Goal: Information Seeking & Learning: Learn about a topic

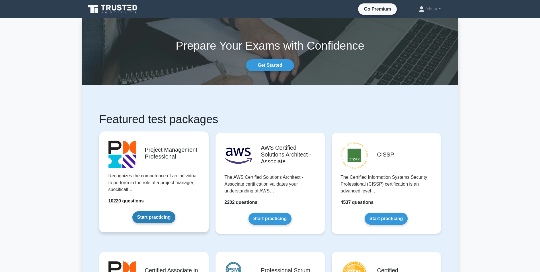
click at [175, 211] on link "Start practicing" at bounding box center [153, 217] width 43 height 12
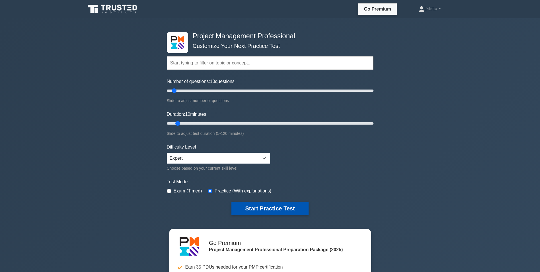
click at [293, 207] on button "Start Practice Test" at bounding box center [270, 208] width 77 height 13
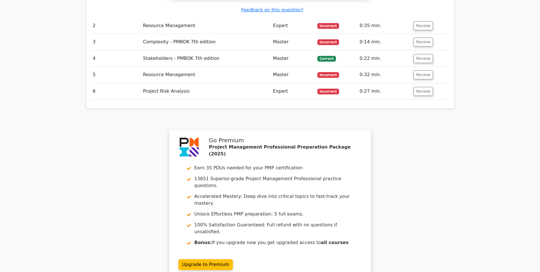
scroll to position [696, 0]
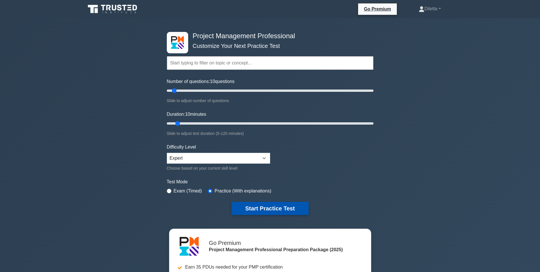
click at [267, 204] on button "Start Practice Test" at bounding box center [270, 208] width 77 height 13
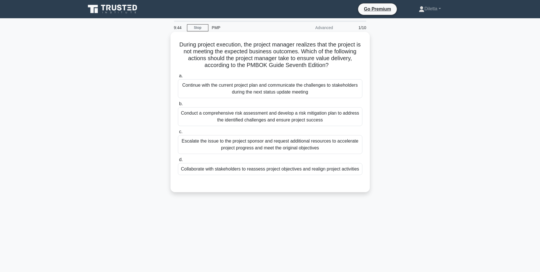
click at [283, 122] on div "Conduct a comprehensive risk assessment and develop a risk mitigation plan to a…" at bounding box center [270, 116] width 185 height 19
click at [178, 106] on input "b. Conduct a comprehensive risk assessment and develop a risk mitigation plan t…" at bounding box center [178, 104] width 0 height 4
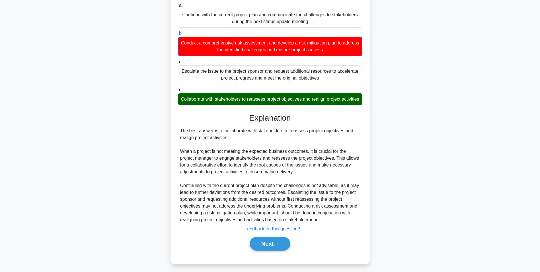
scroll to position [80, 0]
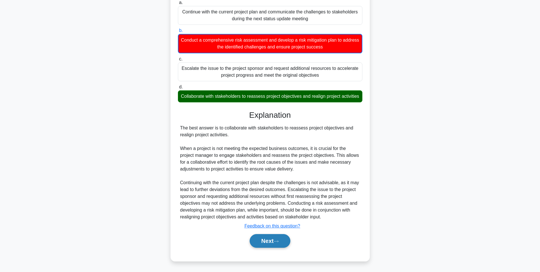
click at [264, 238] on button "Next" at bounding box center [270, 241] width 41 height 14
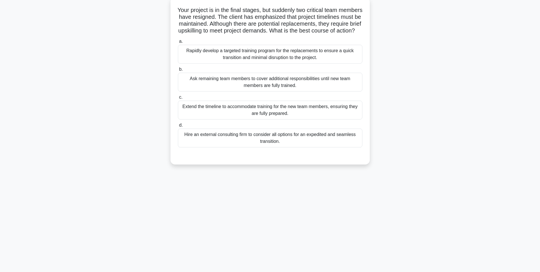
scroll to position [36, 0]
click at [274, 61] on div "Rapidly develop a targeted training program for the replacements to ensure a qu…" at bounding box center [270, 52] width 185 height 19
click at [178, 42] on input "a. Rapidly develop a targeted training program for the replacements to ensure a…" at bounding box center [178, 40] width 0 height 4
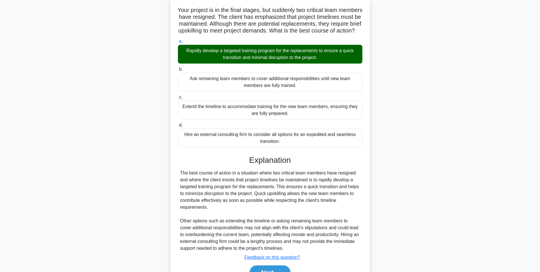
scroll to position [73, 0]
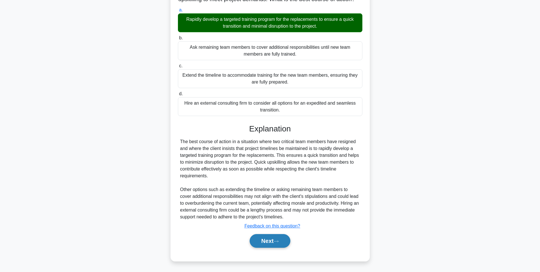
click at [269, 238] on button "Next" at bounding box center [270, 241] width 41 height 14
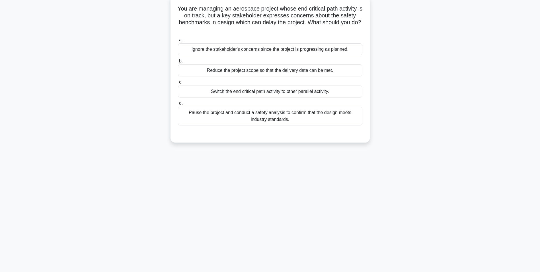
click at [311, 126] on div "a. Ignore the stakeholder's concerns since the project is progressing as planne…" at bounding box center [270, 80] width 191 height 91
click at [313, 123] on div "Pause the project and conduct a safety analysis to confirm that the design meet…" at bounding box center [270, 116] width 185 height 19
click at [178, 105] on input "d. Pause the project and conduct a safety analysis to confirm that the design m…" at bounding box center [178, 103] width 0 height 4
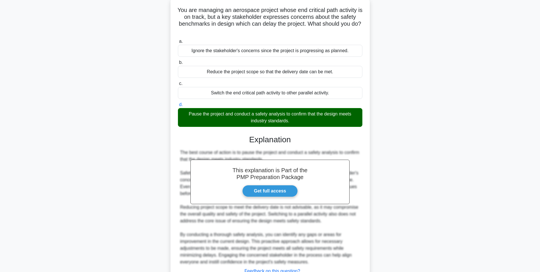
scroll to position [80, 0]
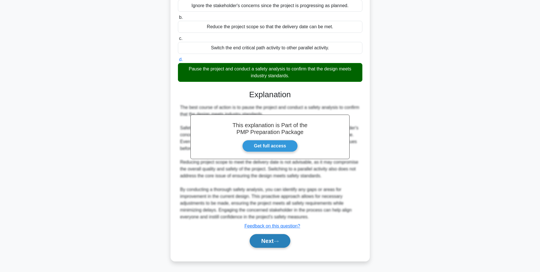
click at [278, 240] on icon at bounding box center [276, 241] width 5 height 3
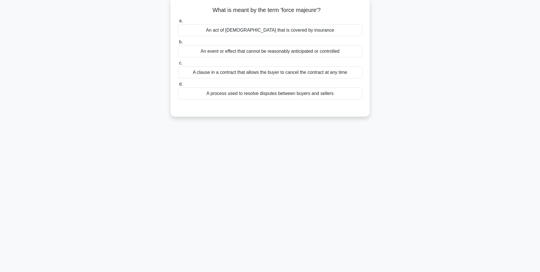
scroll to position [36, 0]
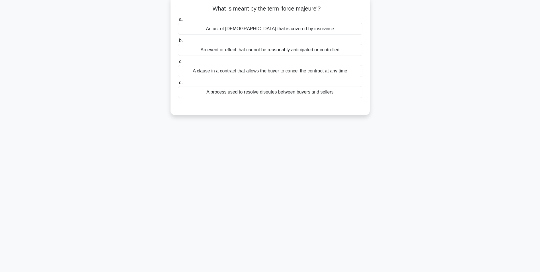
click at [343, 53] on div "An event or effect that cannot be reasonably anticipated or controlled" at bounding box center [270, 50] width 185 height 12
click at [178, 42] on input "b. An event or effect that cannot be reasonably anticipated or controlled" at bounding box center [178, 41] width 0 height 4
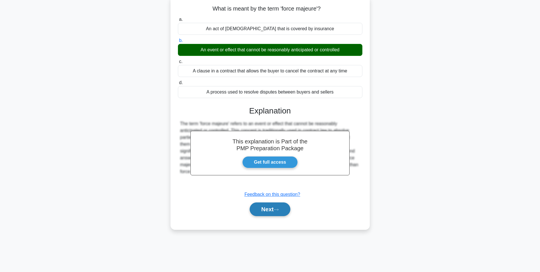
click at [279, 214] on button "Next" at bounding box center [270, 209] width 41 height 14
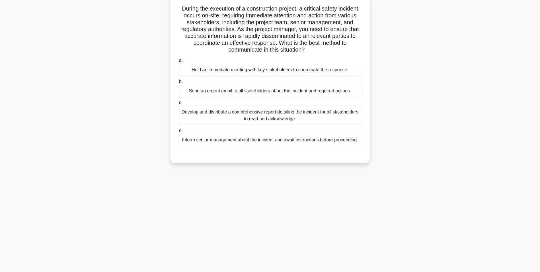
click at [285, 117] on div "Develop and distribute a comprehensive report detailing the incident for all st…" at bounding box center [270, 115] width 185 height 19
click at [178, 105] on input "c. Develop and distribute a comprehensive report detailing the incident for all…" at bounding box center [178, 103] width 0 height 4
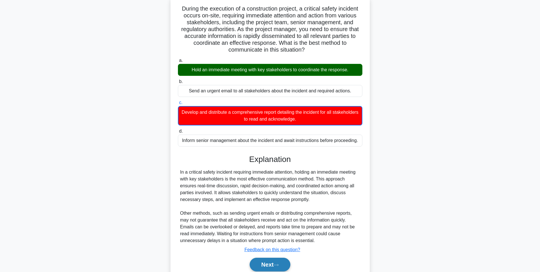
click at [268, 263] on button "Next" at bounding box center [270, 264] width 41 height 14
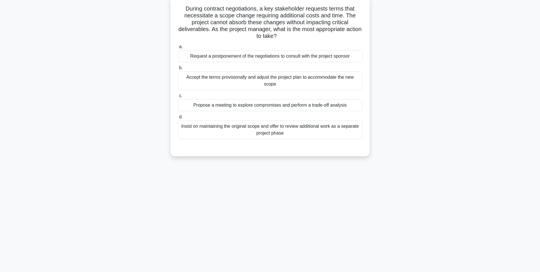
click at [277, 82] on div "Accept the terms provisionally and adjust the project plan to accommodate the n…" at bounding box center [270, 80] width 185 height 19
click at [178, 70] on input "b. Accept the terms provisionally and adjust the project plan to accommodate th…" at bounding box center [178, 68] width 0 height 4
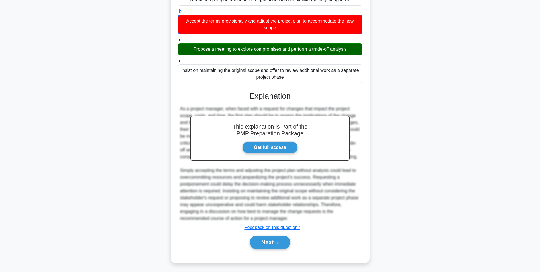
scroll to position [101, 0]
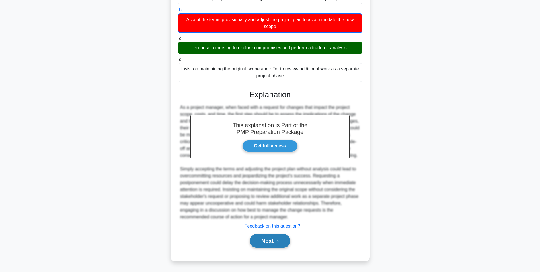
click at [267, 239] on button "Next" at bounding box center [270, 241] width 41 height 14
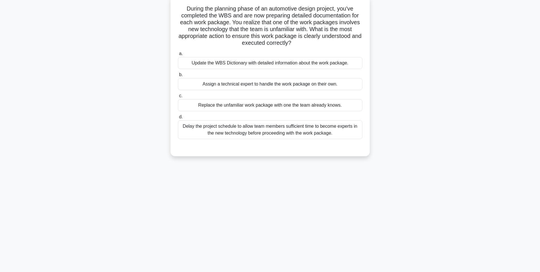
click at [345, 64] on div "Update the WBS Dictionary with detailed information about the work package." at bounding box center [270, 63] width 185 height 12
click at [178, 56] on input "a. Update the WBS Dictionary with detailed information about the work package." at bounding box center [178, 54] width 0 height 4
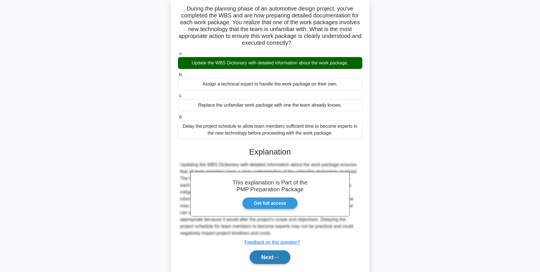
click at [268, 259] on button "Next" at bounding box center [270, 257] width 41 height 14
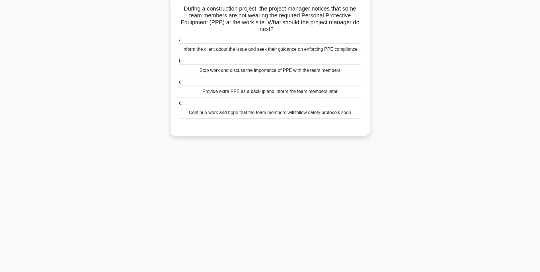
click at [279, 47] on div "Inform the client about the issue and seek their guidance on enforcing PPE comp…" at bounding box center [270, 49] width 185 height 12
click at [178, 42] on input "a. Inform the client about the issue and seek their guidance on enforcing PPE c…" at bounding box center [178, 40] width 0 height 4
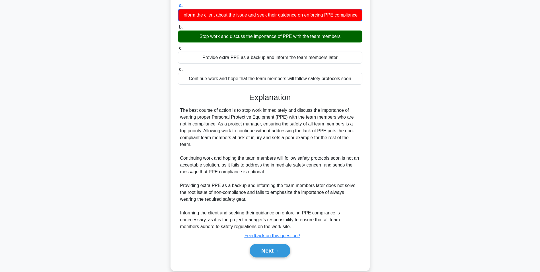
scroll to position [87, 0]
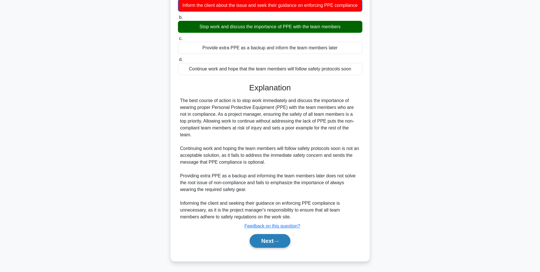
click at [269, 246] on button "Next" at bounding box center [270, 241] width 41 height 14
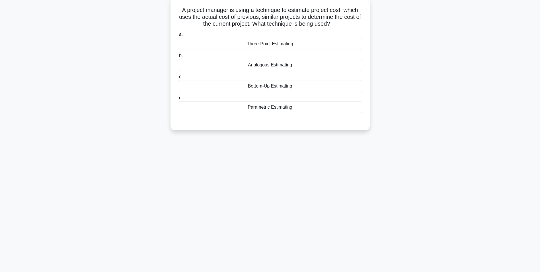
scroll to position [36, 0]
click at [280, 65] on div "Analogous Estimating" at bounding box center [270, 64] width 185 height 12
click at [178, 56] on input "b. Analogous Estimating" at bounding box center [178, 54] width 0 height 4
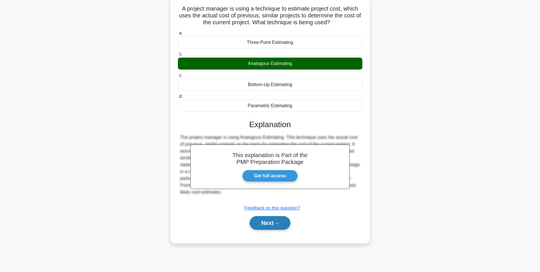
click at [266, 220] on button "Next" at bounding box center [270, 223] width 41 height 14
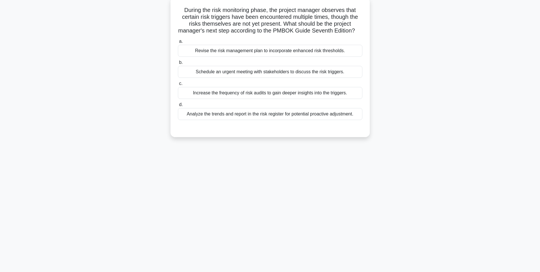
scroll to position [0, 0]
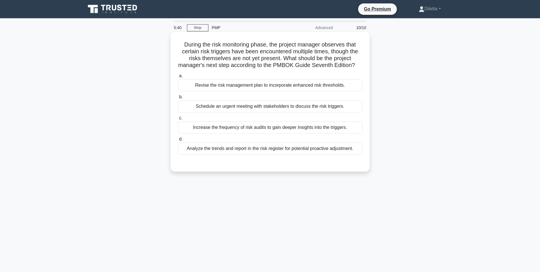
click at [351, 154] on div "Analyze the trends and report in the risk register for potential proactive adju…" at bounding box center [270, 148] width 185 height 12
click at [178, 141] on input "d. Analyze the trends and report in the risk register for potential proactive a…" at bounding box center [178, 139] width 0 height 4
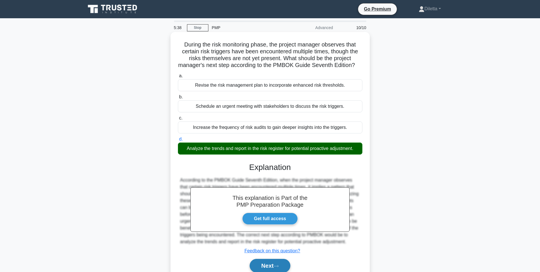
click at [282, 266] on button "Next" at bounding box center [270, 266] width 41 height 14
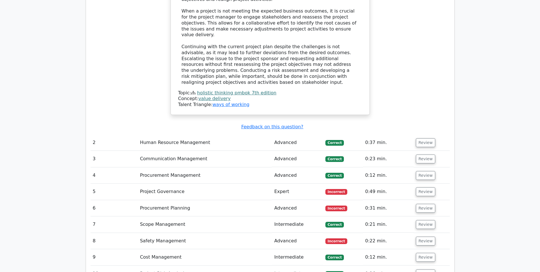
scroll to position [888, 0]
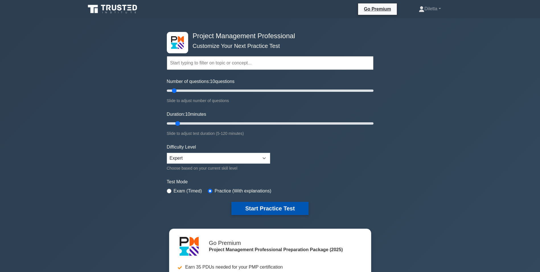
click at [258, 211] on button "Start Practice Test" at bounding box center [270, 208] width 77 height 13
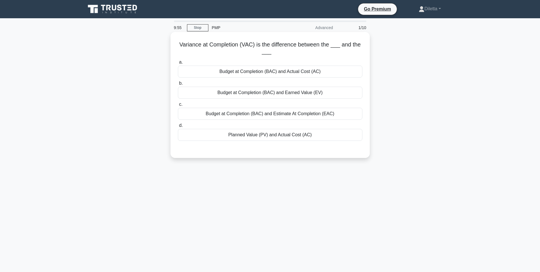
click at [304, 117] on div "Budget at Completion (BAC) and Estimate At Completion (EAC)" at bounding box center [270, 114] width 185 height 12
click at [178, 106] on input "c. Budget at Completion (BAC) and Estimate At Completion (EAC)" at bounding box center [178, 105] width 0 height 4
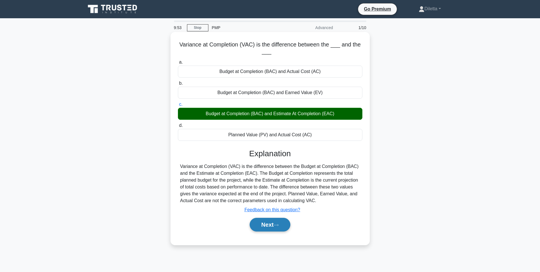
click at [265, 228] on button "Next" at bounding box center [270, 225] width 41 height 14
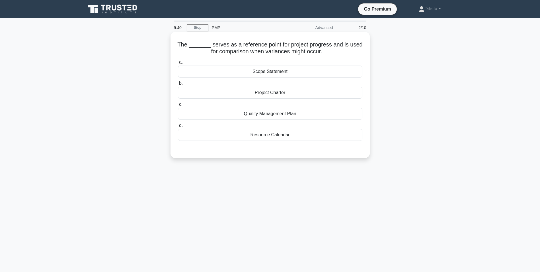
click at [278, 67] on div "Scope Statement" at bounding box center [270, 72] width 185 height 12
click at [178, 64] on input "a. Scope Statement" at bounding box center [178, 62] width 0 height 4
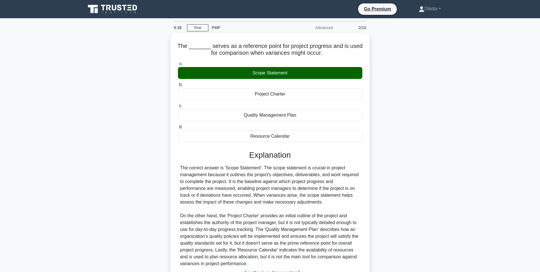
scroll to position [46, 0]
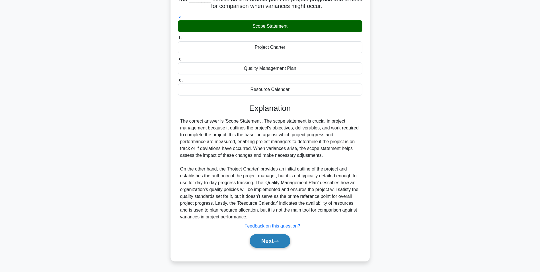
click at [265, 243] on button "Next" at bounding box center [270, 241] width 41 height 14
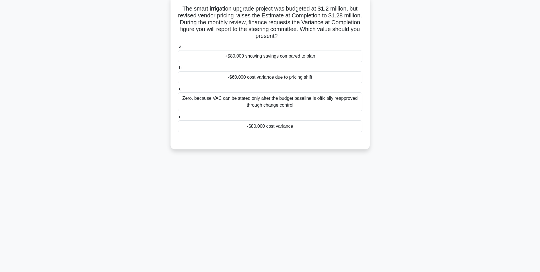
click at [261, 130] on div "-$80,000 cost variance" at bounding box center [270, 126] width 185 height 12
click at [178, 119] on input "d. -$80,000 cost variance" at bounding box center [178, 117] width 0 height 4
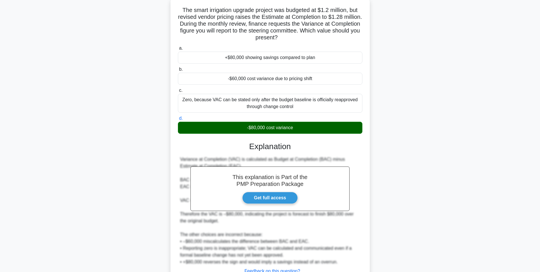
scroll to position [80, 0]
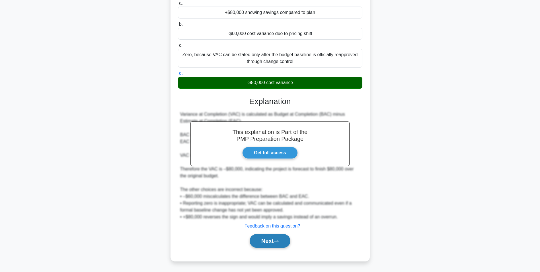
click at [267, 240] on button "Next" at bounding box center [270, 241] width 41 height 14
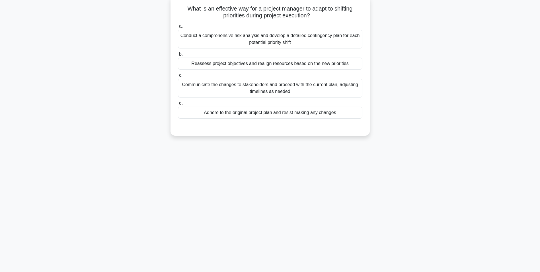
click at [304, 43] on div "Conduct a comprehensive risk analysis and develop a detailed contingency plan f…" at bounding box center [270, 39] width 185 height 19
click at [178, 28] on input "a. Conduct a comprehensive risk analysis and develop a detailed contingency pla…" at bounding box center [178, 26] width 0 height 4
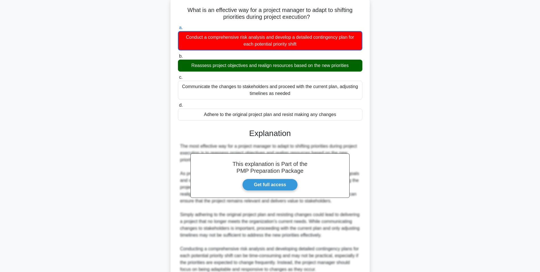
scroll to position [94, 0]
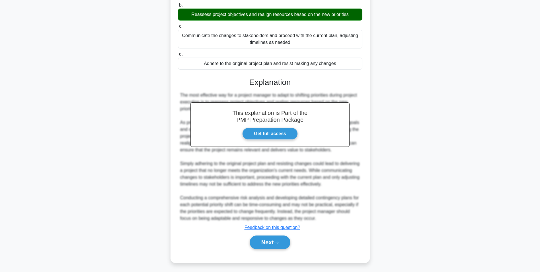
click at [526, 206] on main "8:27 Stop PMP Advanced 4/10 What is an effective way for a project manager to a…" at bounding box center [270, 101] width 540 height 340
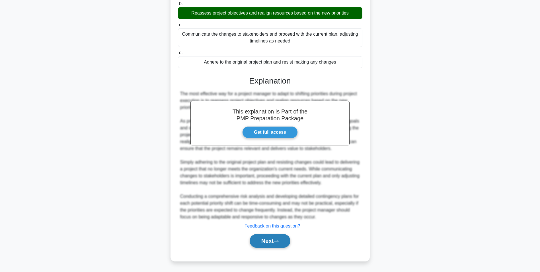
click at [272, 238] on button "Next" at bounding box center [270, 241] width 41 height 14
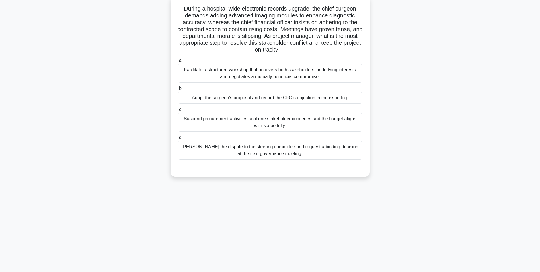
click at [310, 68] on div "Facilitate a structured workshop that uncovers both stakeholders’ underlying in…" at bounding box center [270, 73] width 185 height 19
click at [178, 62] on input "a. Facilitate a structured workshop that uncovers both stakeholders’ underlying…" at bounding box center [178, 61] width 0 height 4
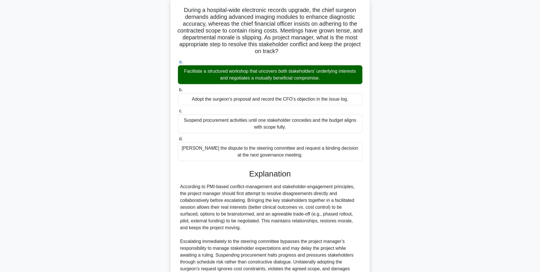
drag, startPoint x: 534, startPoint y: 161, endPoint x: 542, endPoint y: 164, distance: 8.6
click at [540, 164] on html "Go Premium Diletta" at bounding box center [270, 156] width 540 height 385
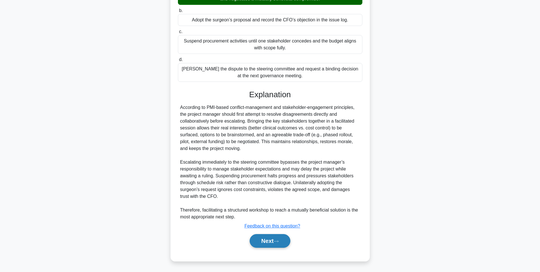
click at [274, 241] on button "Next" at bounding box center [270, 241] width 41 height 14
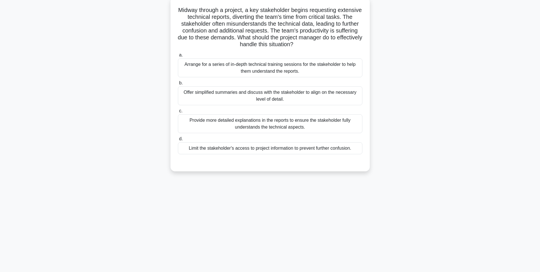
scroll to position [36, 0]
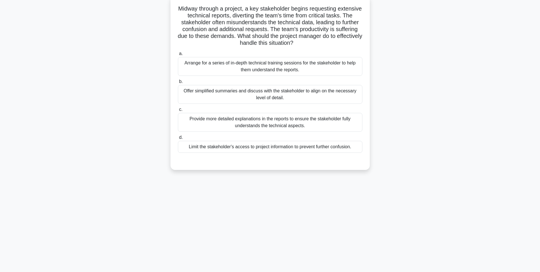
click at [344, 68] on div "Arrange for a series of in-depth technical training sessions for the stakeholde…" at bounding box center [270, 66] width 185 height 19
click at [178, 56] on input "a. Arrange for a series of in-depth technical training sessions for the stakeho…" at bounding box center [178, 54] width 0 height 4
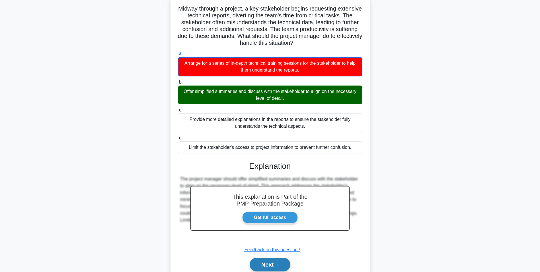
click at [275, 267] on button "Next" at bounding box center [270, 264] width 41 height 14
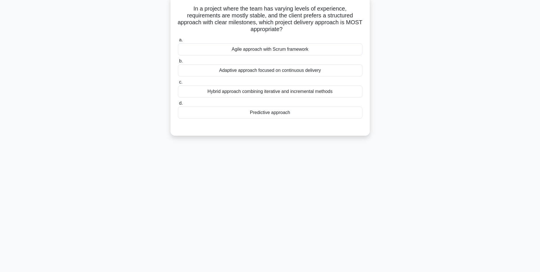
click at [301, 116] on div "Predictive approach" at bounding box center [270, 113] width 185 height 12
click at [178, 105] on input "d. Predictive approach" at bounding box center [178, 103] width 0 height 4
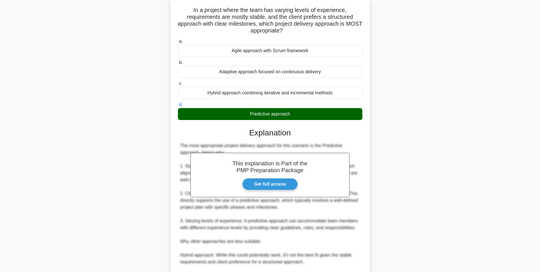
scroll to position [134, 0]
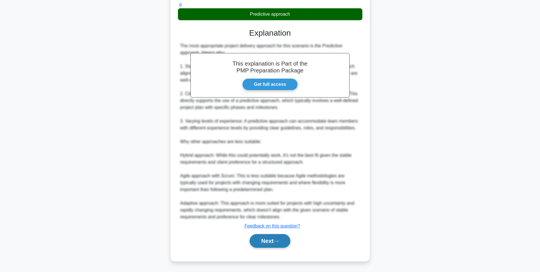
click at [271, 240] on button "Next" at bounding box center [270, 241] width 41 height 14
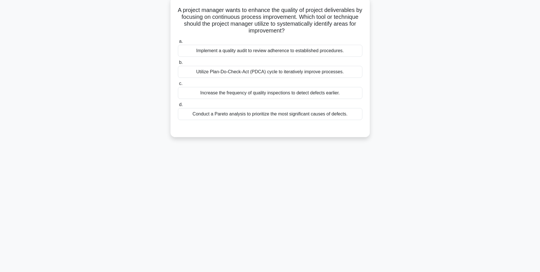
scroll to position [36, 0]
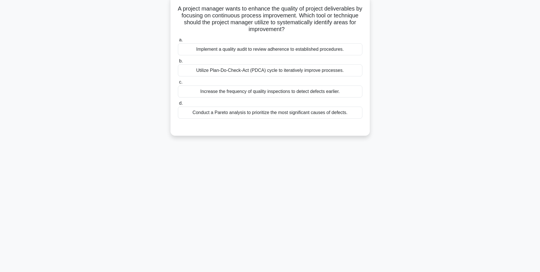
click at [263, 72] on div "Utilize Plan-Do-Check-Act (PDCA) cycle to iteratively improve processes." at bounding box center [270, 70] width 185 height 12
click at [178, 63] on input "b. Utilize Plan-Do-Check-Act (PDCA) cycle to iteratively improve processes." at bounding box center [178, 61] width 0 height 4
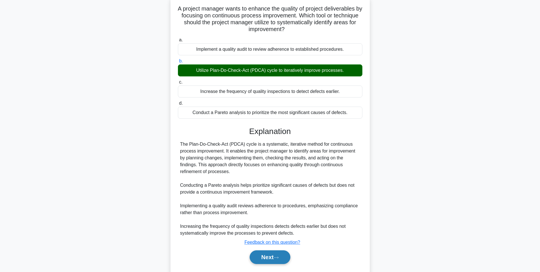
click at [261, 260] on button "Next" at bounding box center [270, 257] width 41 height 14
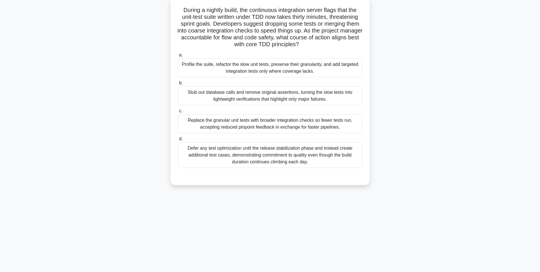
scroll to position [0, 0]
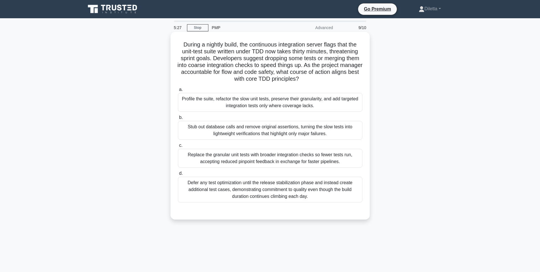
click at [348, 161] on div "Replace the granular unit tests with broader integration checks so fewer tests …" at bounding box center [270, 158] width 185 height 19
click at [178, 147] on input "c. Replace the granular unit tests with broader integration checks so fewer tes…" at bounding box center [178, 146] width 0 height 4
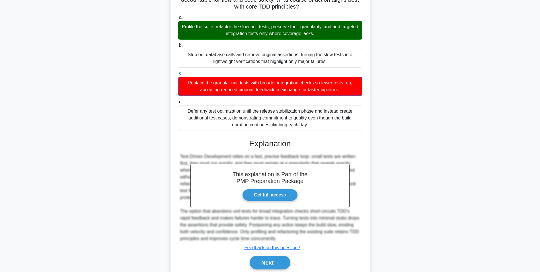
scroll to position [94, 0]
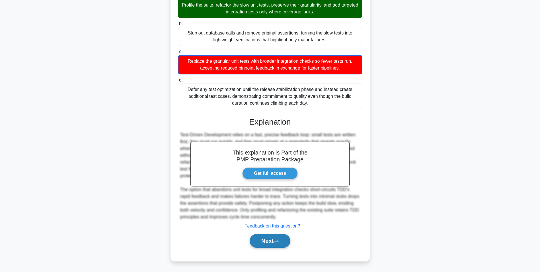
click at [269, 240] on button "Next" at bounding box center [270, 241] width 41 height 14
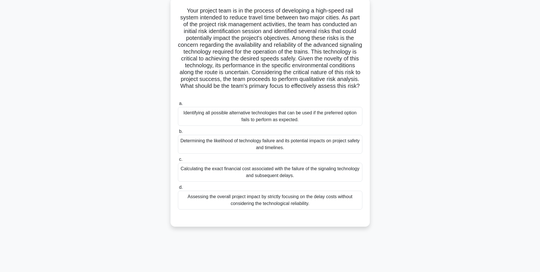
scroll to position [36, 0]
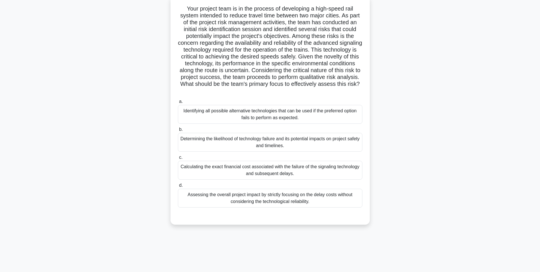
click at [349, 140] on div "Determining the likelihood of technology failure and its potential impacts on p…" at bounding box center [270, 142] width 185 height 19
click at [178, 131] on input "b. Determining the likelihood of technology failure and its potential impacts o…" at bounding box center [178, 130] width 0 height 4
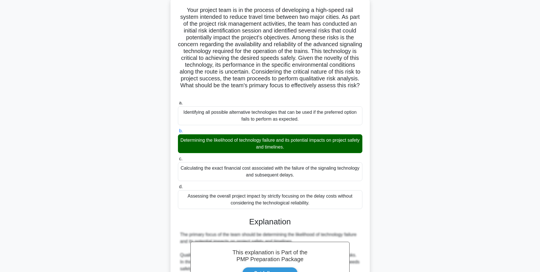
scroll to position [141, 0]
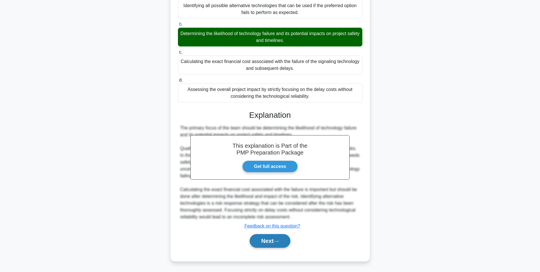
click at [275, 244] on button "Next" at bounding box center [270, 241] width 41 height 14
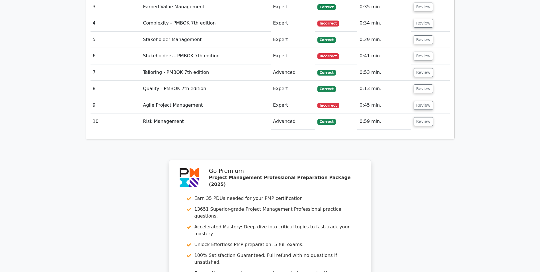
scroll to position [879, 0]
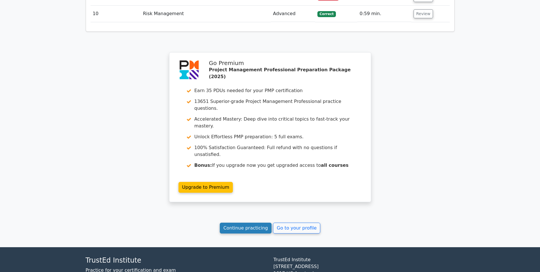
click at [244, 222] on link "Continue practicing" at bounding box center [246, 227] width 52 height 11
